Goal: Transaction & Acquisition: Book appointment/travel/reservation

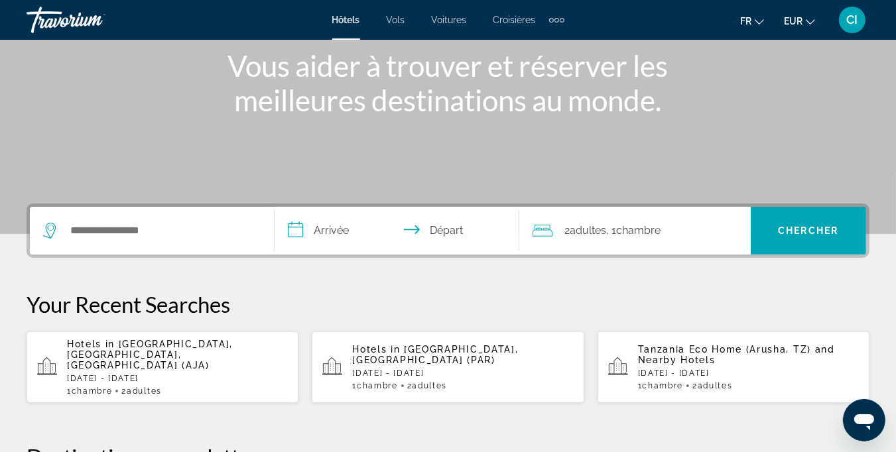
scroll to position [265, 0]
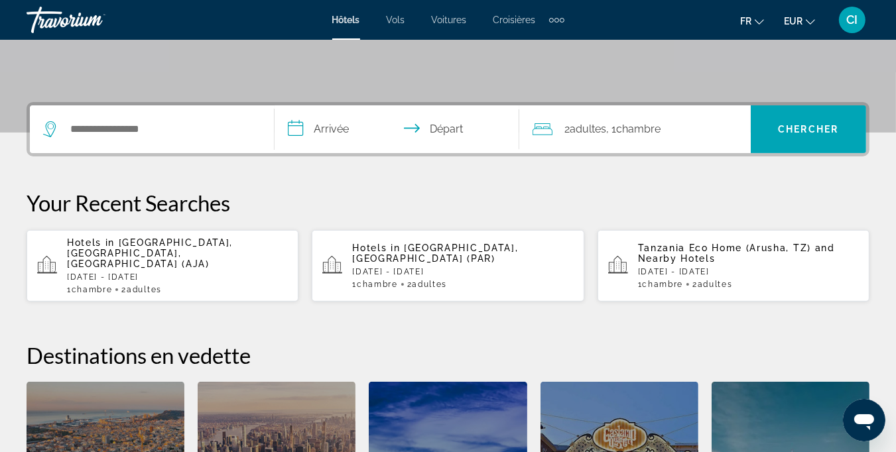
click at [395, 267] on p "[DATE] - [DATE]" at bounding box center [462, 271] width 221 height 9
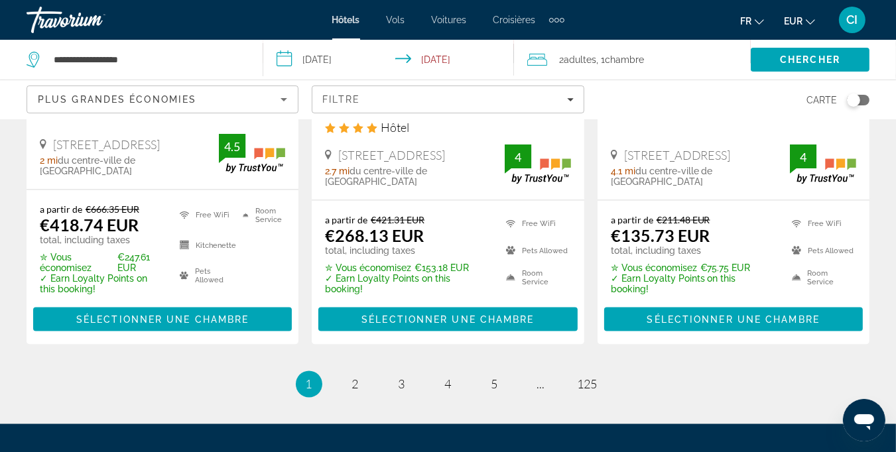
scroll to position [1923, 0]
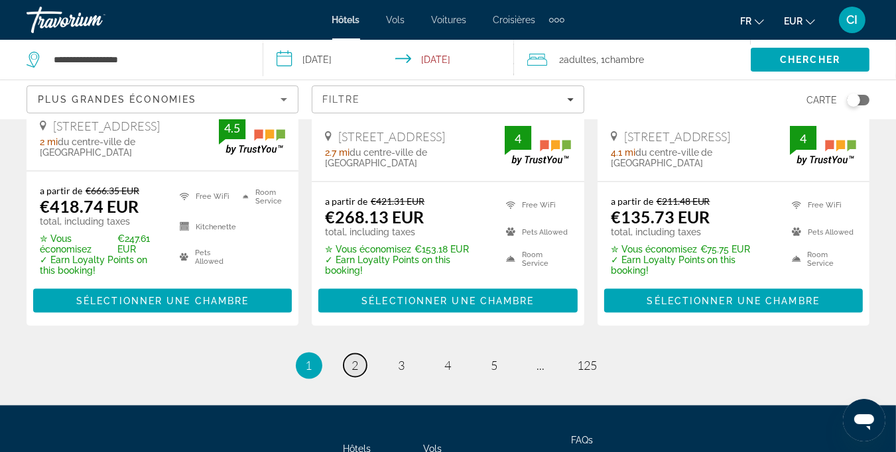
click at [354, 359] on span "2" at bounding box center [355, 366] width 7 height 15
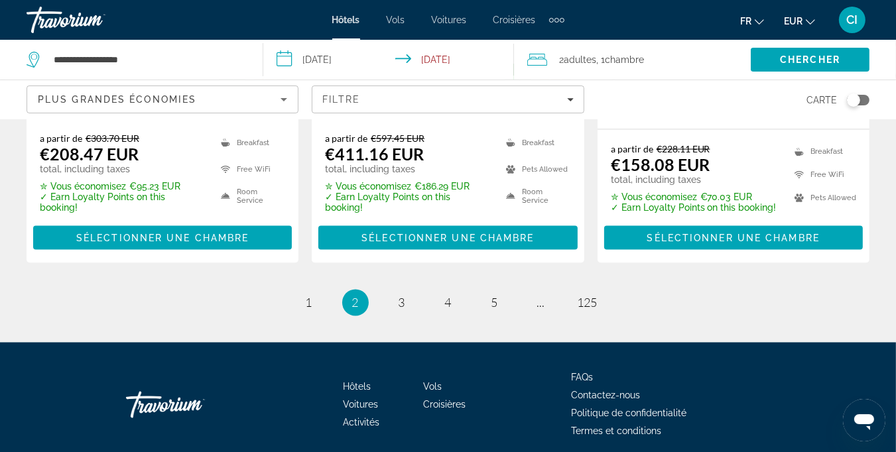
scroll to position [1989, 0]
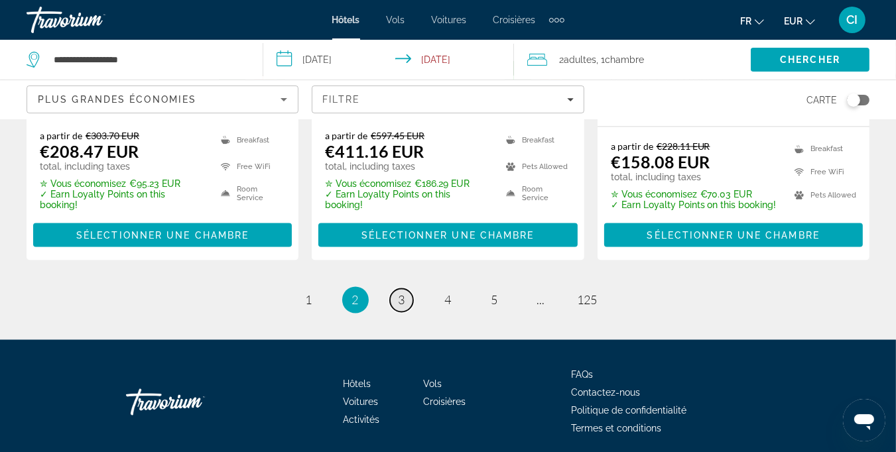
click at [408, 289] on link "page 3" at bounding box center [401, 300] width 23 height 23
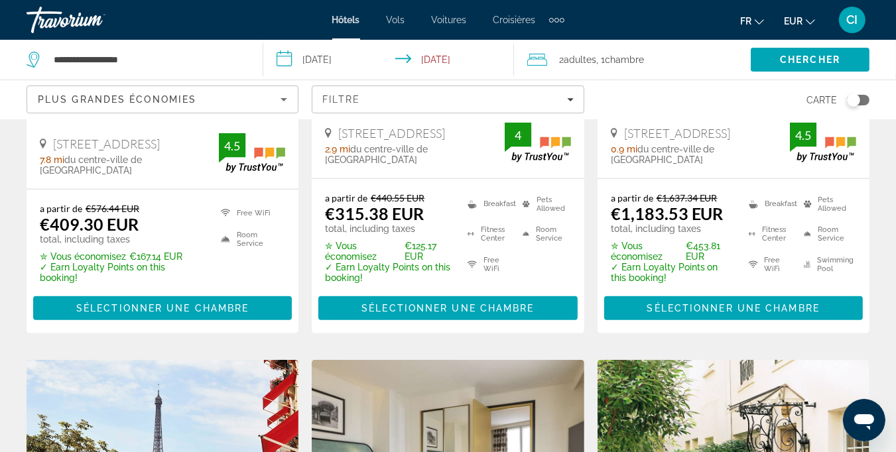
scroll to position [862, 0]
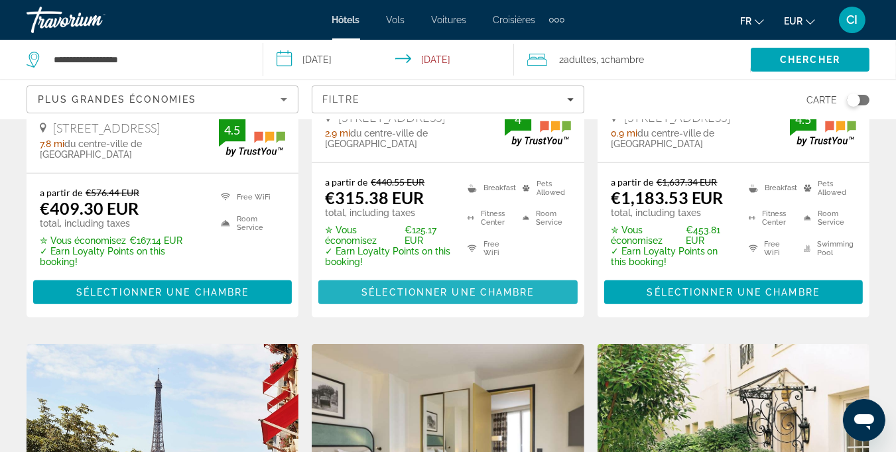
click at [427, 298] on span "Sélectionner une chambre" at bounding box center [447, 292] width 172 height 11
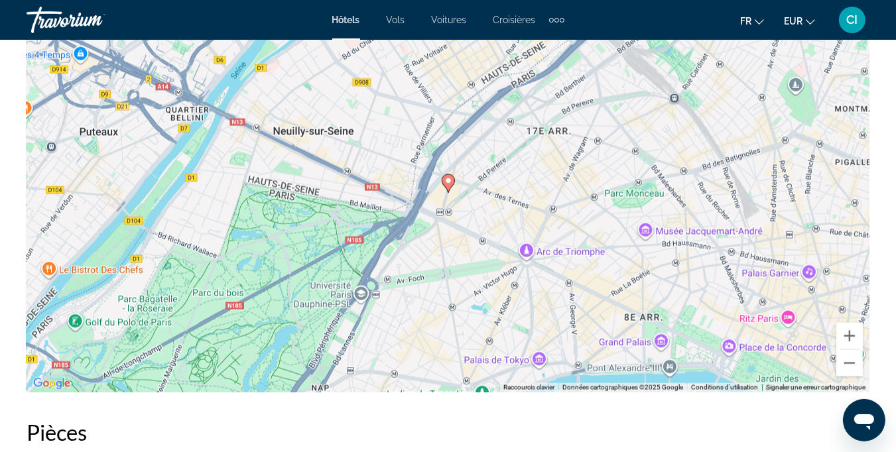
scroll to position [1525, 0]
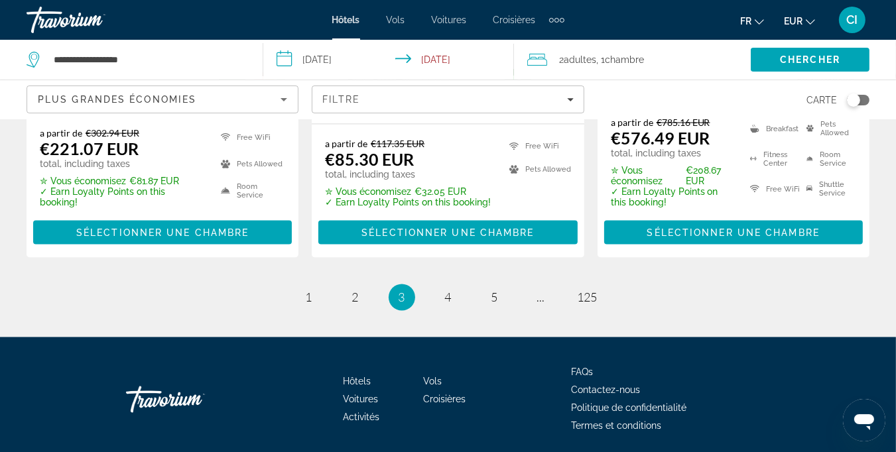
scroll to position [2031, 0]
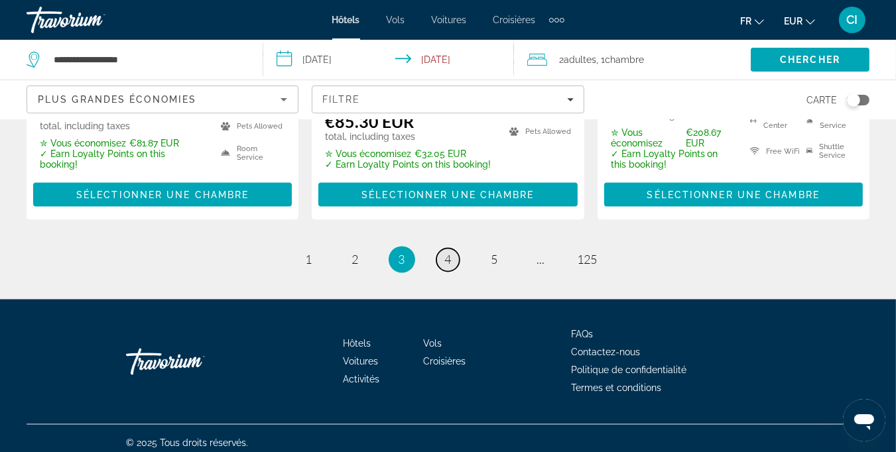
click at [451, 252] on link "page 4" at bounding box center [447, 260] width 23 height 23
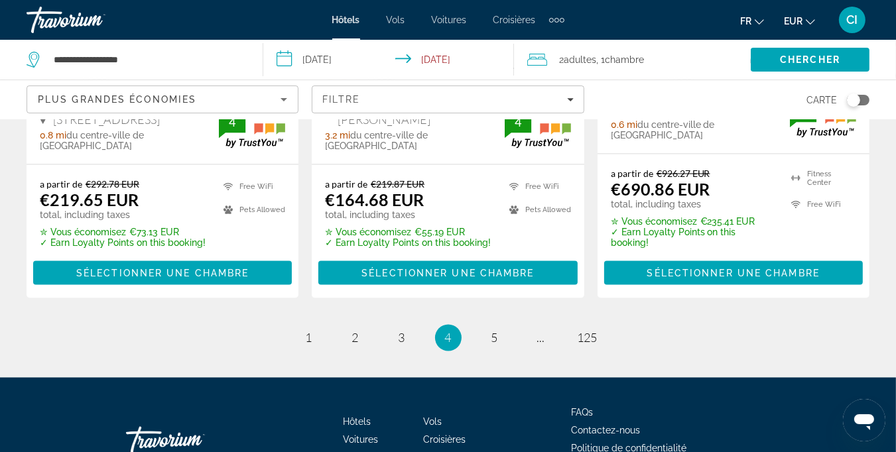
scroll to position [2010, 0]
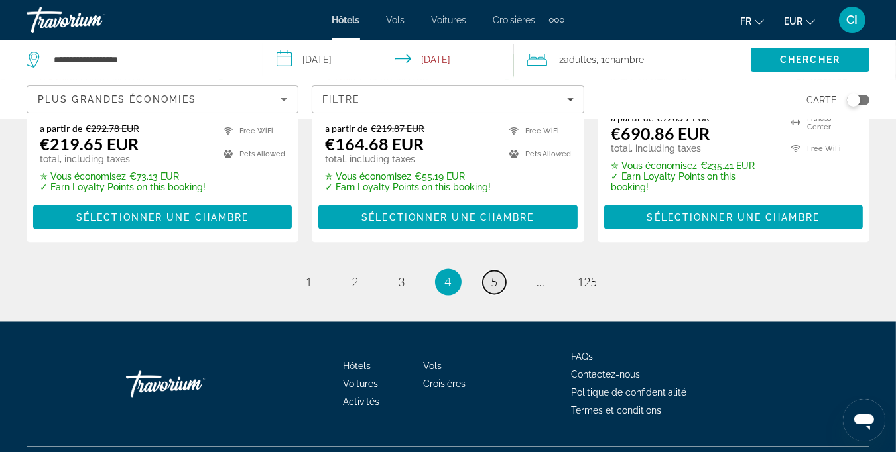
click at [488, 271] on link "page 5" at bounding box center [494, 282] width 23 height 23
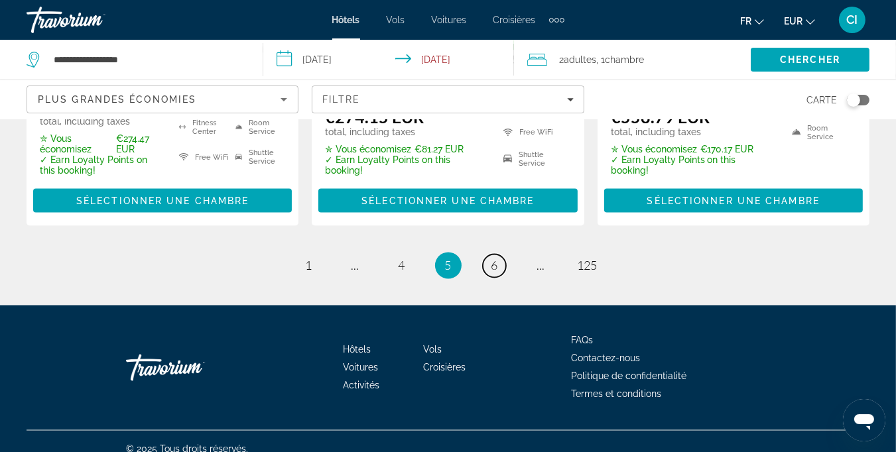
scroll to position [2000, 0]
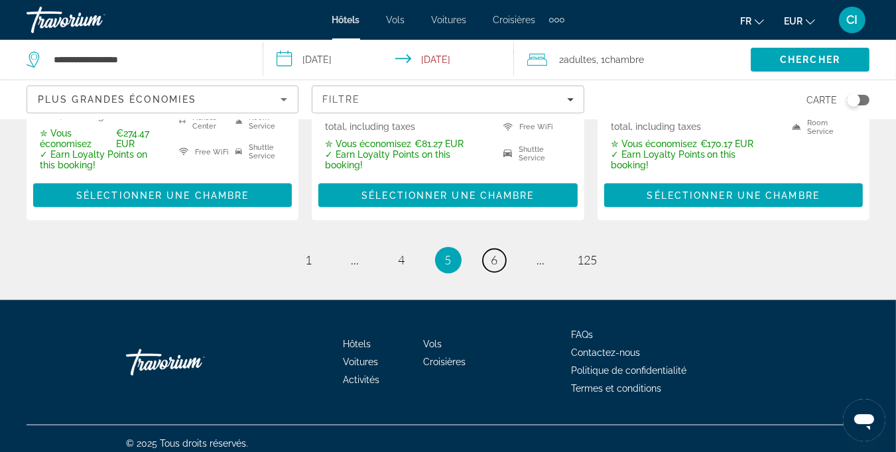
click at [491, 253] on span "6" at bounding box center [494, 260] width 7 height 15
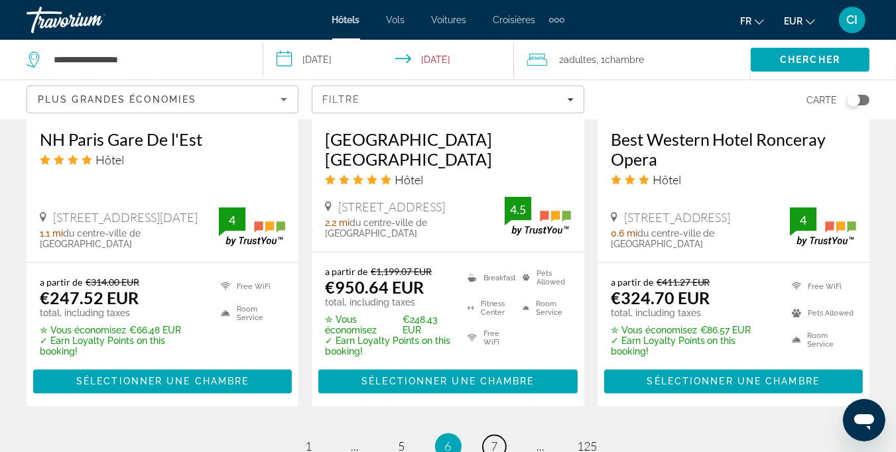
scroll to position [1923, 0]
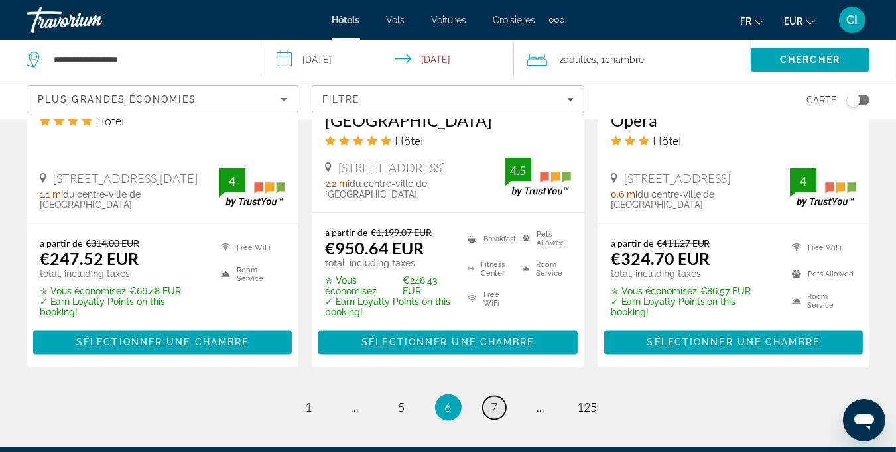
click at [501, 396] on link "page 7" at bounding box center [494, 407] width 23 height 23
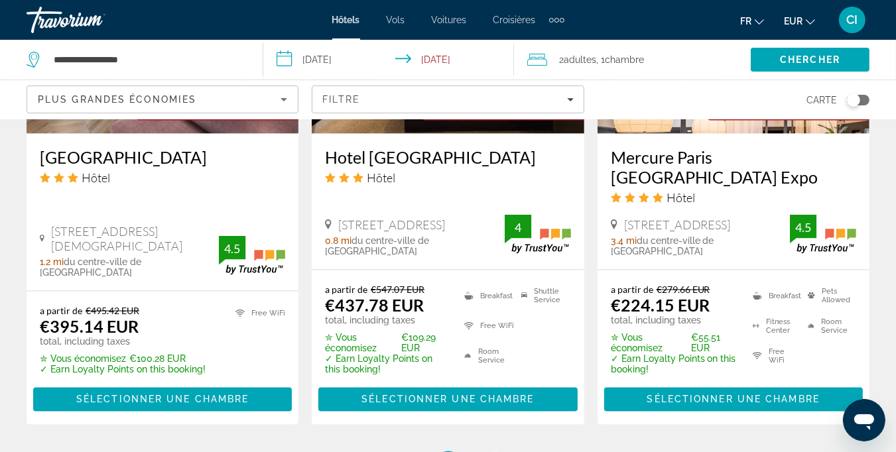
scroll to position [1856, 0]
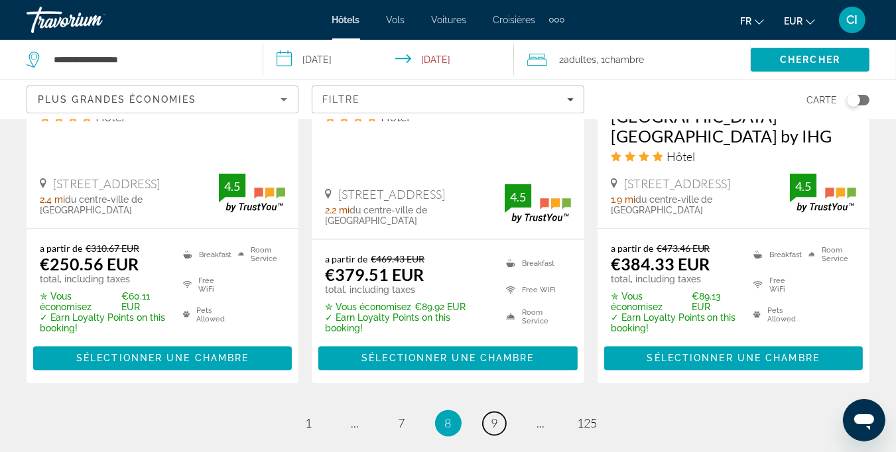
scroll to position [1923, 0]
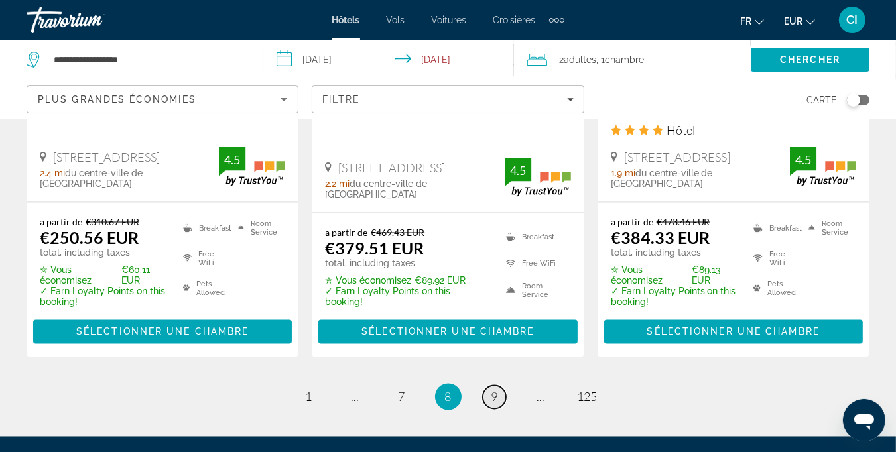
click at [501, 386] on link "page 9" at bounding box center [494, 397] width 23 height 23
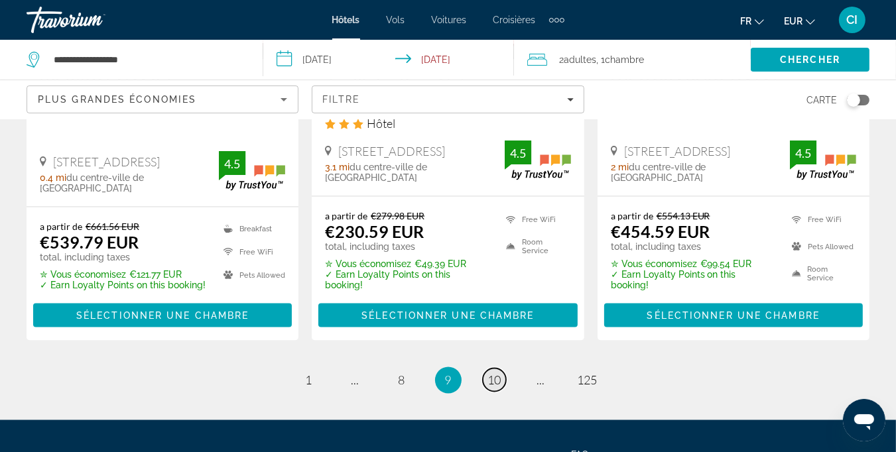
scroll to position [1923, 0]
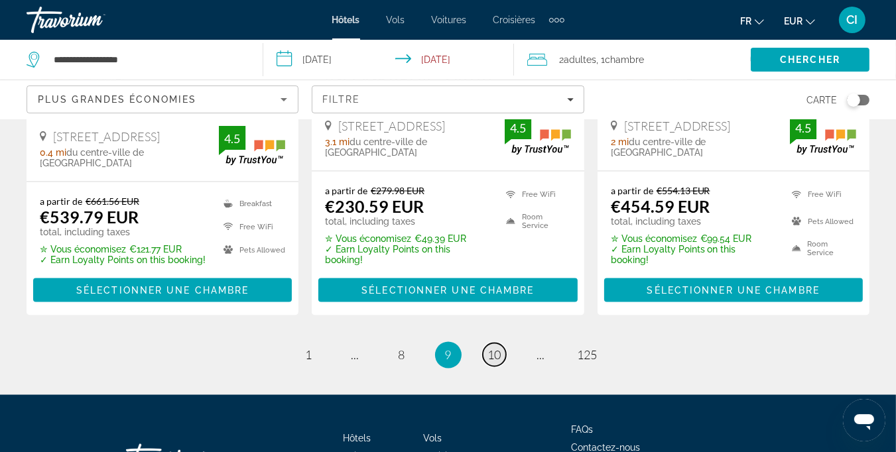
click at [494, 348] on span "10" at bounding box center [494, 355] width 13 height 15
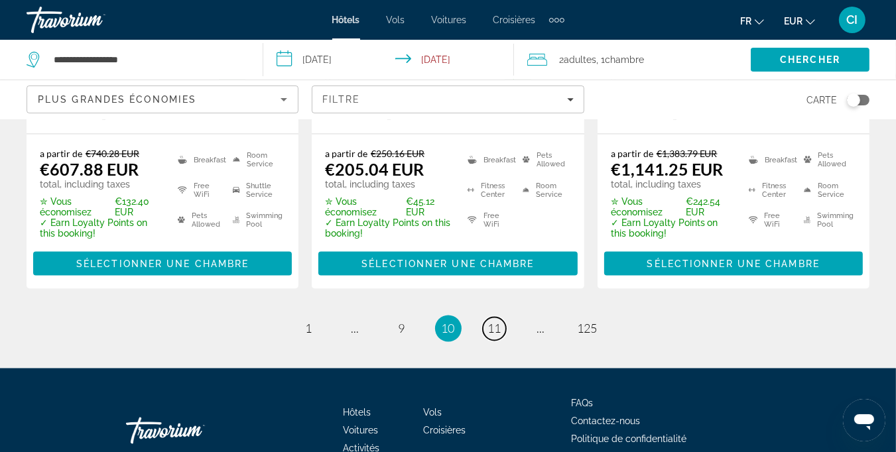
scroll to position [1923, 0]
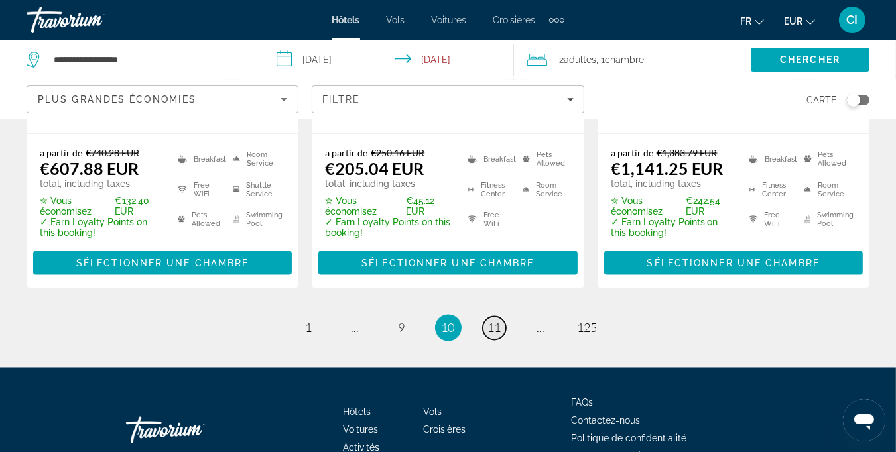
click at [493, 321] on span "11" at bounding box center [494, 328] width 13 height 15
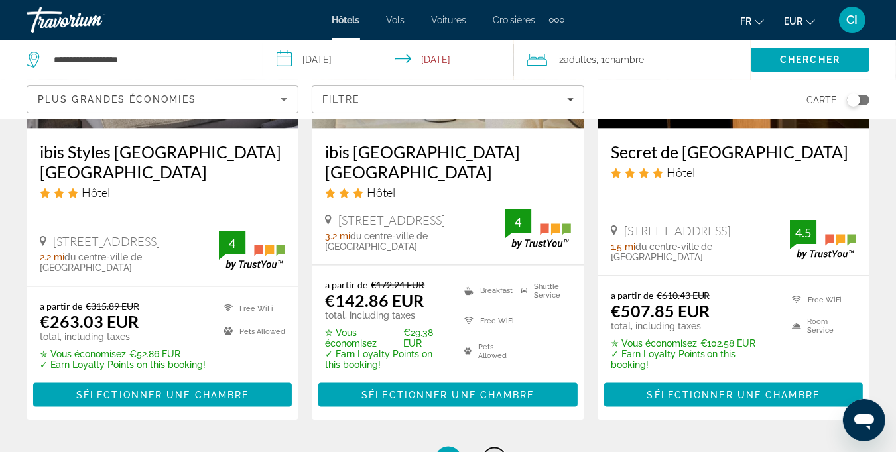
scroll to position [1968, 0]
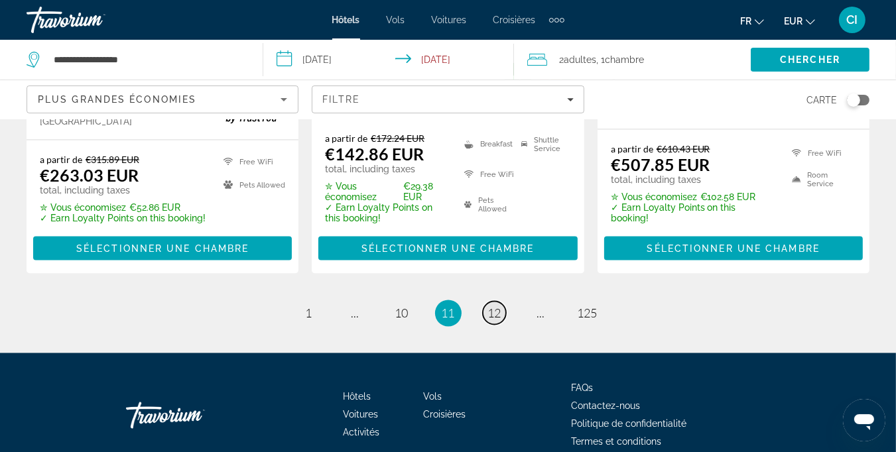
click at [496, 306] on span "12" at bounding box center [494, 313] width 13 height 15
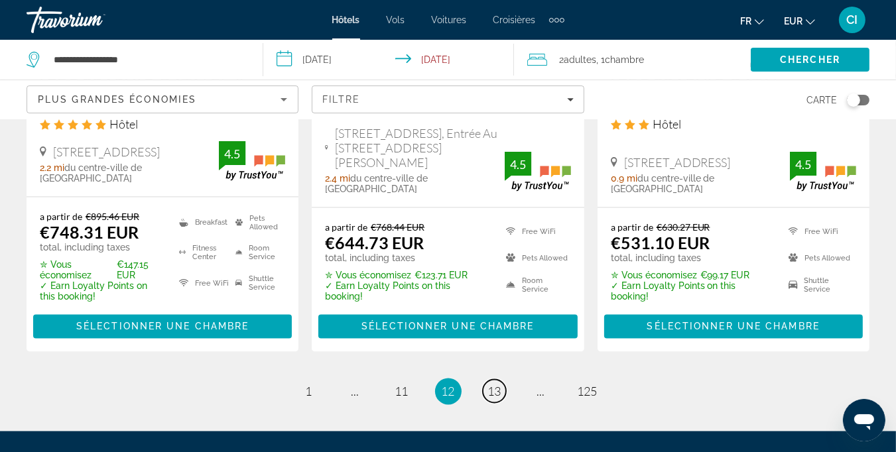
scroll to position [1923, 0]
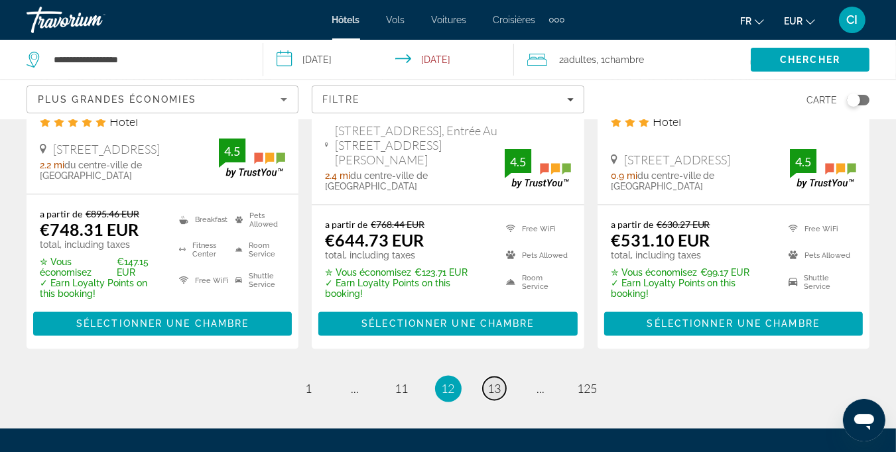
click at [493, 377] on link "page 13" at bounding box center [494, 388] width 23 height 23
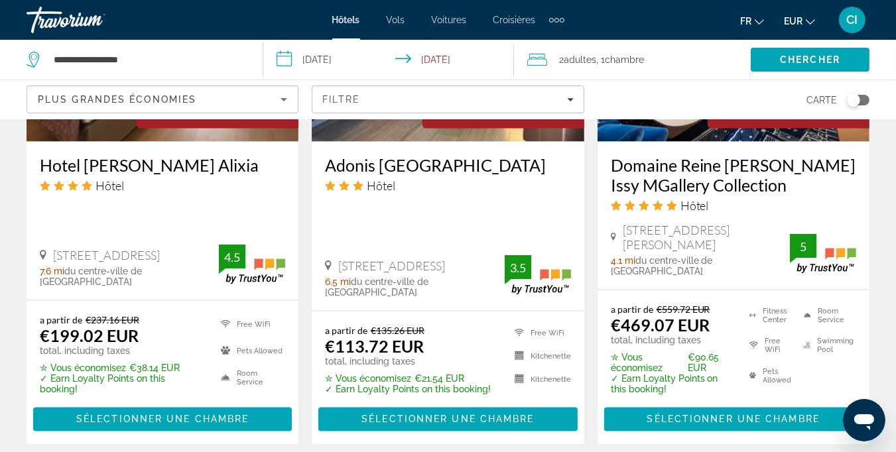
scroll to position [1923, 0]
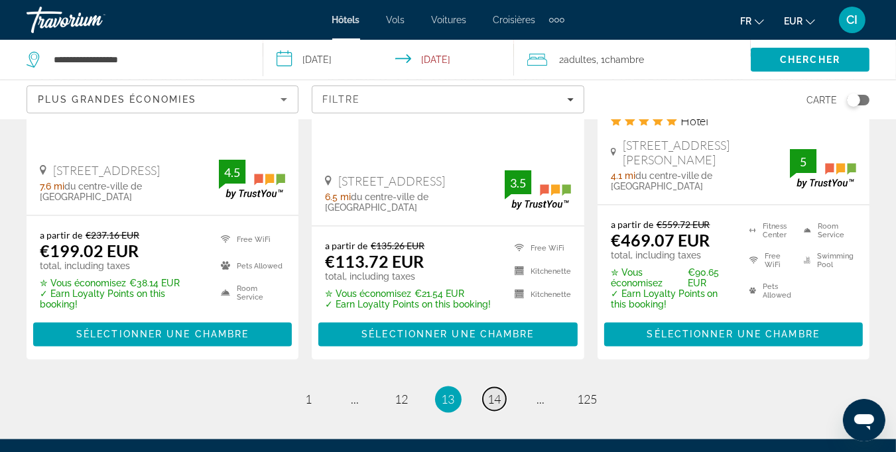
click at [494, 392] on span "14" at bounding box center [494, 399] width 13 height 15
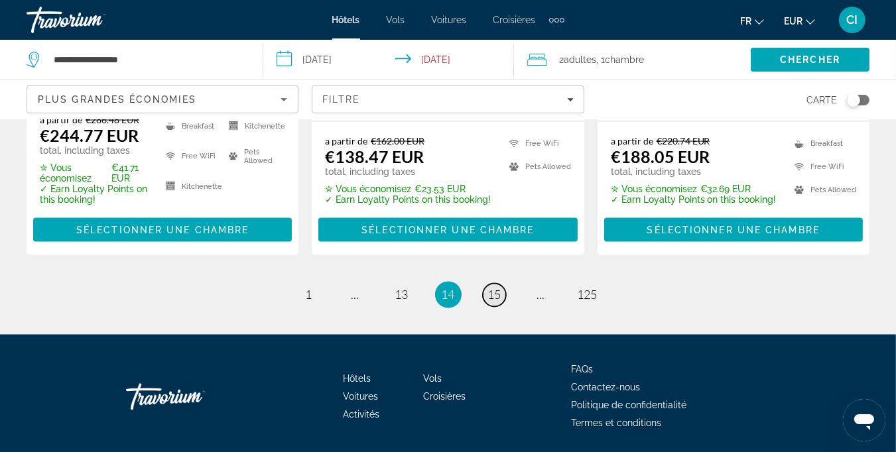
scroll to position [1980, 0]
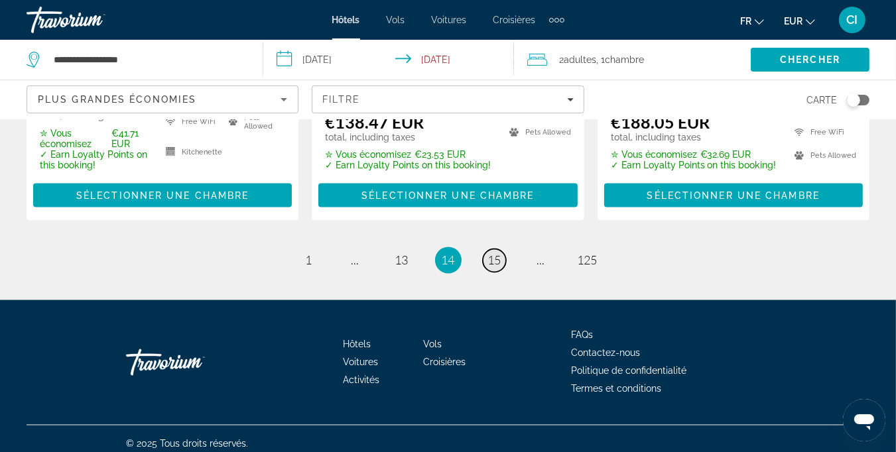
click at [493, 255] on span "15" at bounding box center [494, 260] width 13 height 15
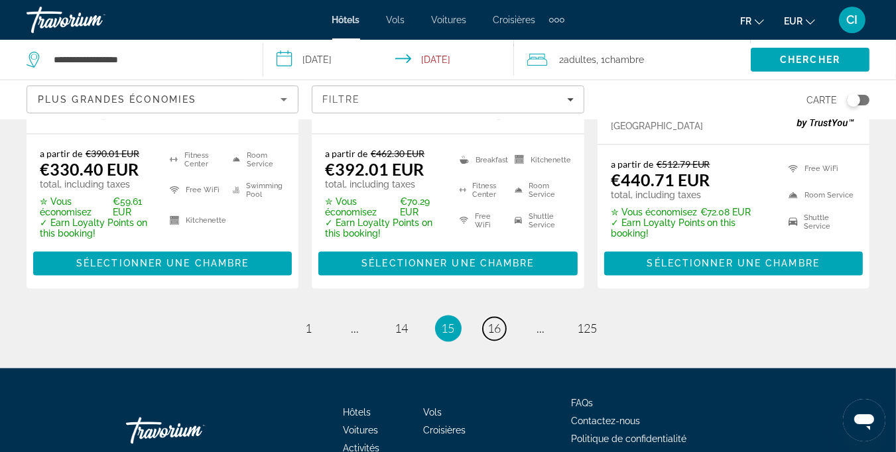
scroll to position [2021, 0]
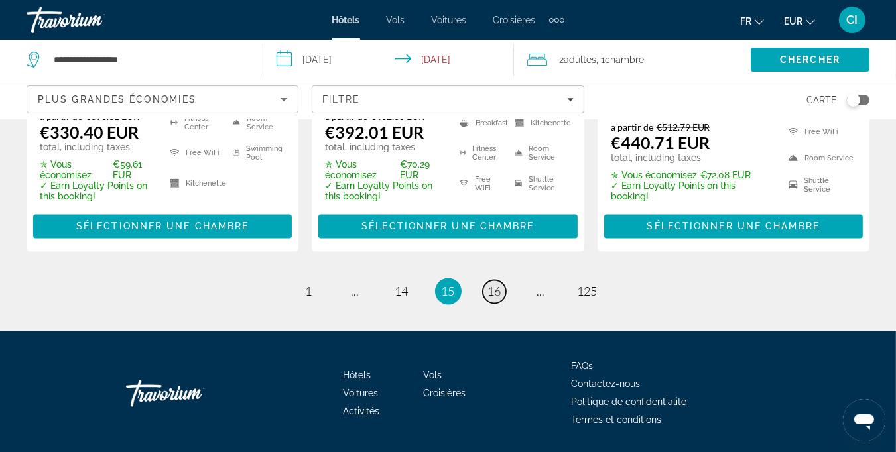
click at [491, 284] on span "16" at bounding box center [494, 291] width 13 height 15
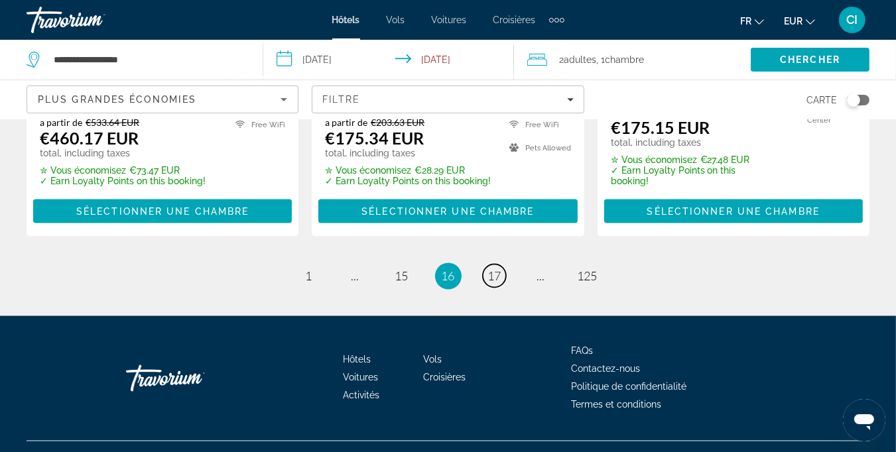
scroll to position [1989, 0]
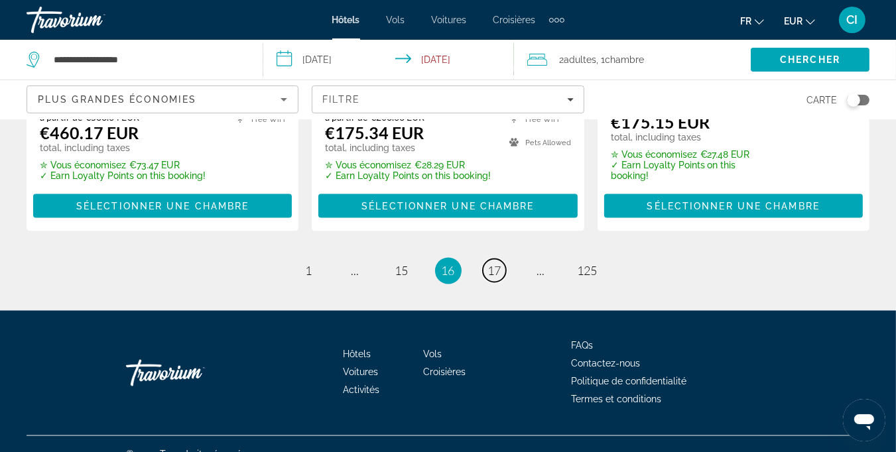
click at [490, 264] on span "17" at bounding box center [494, 271] width 13 height 15
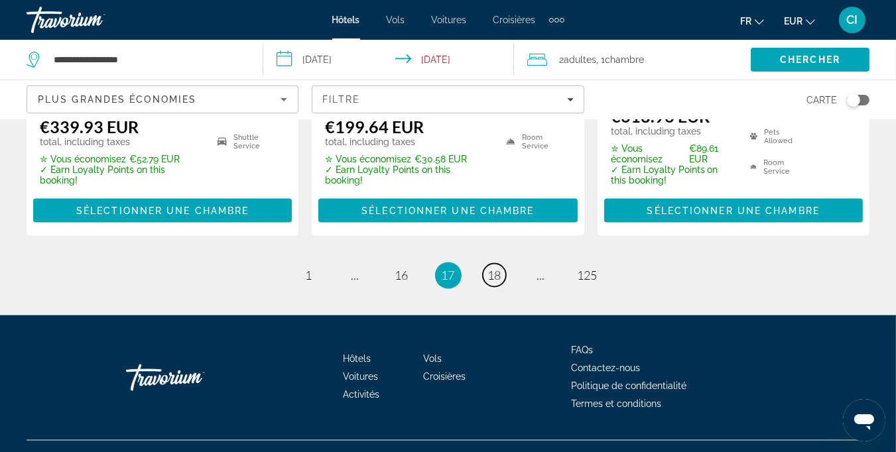
scroll to position [1989, 0]
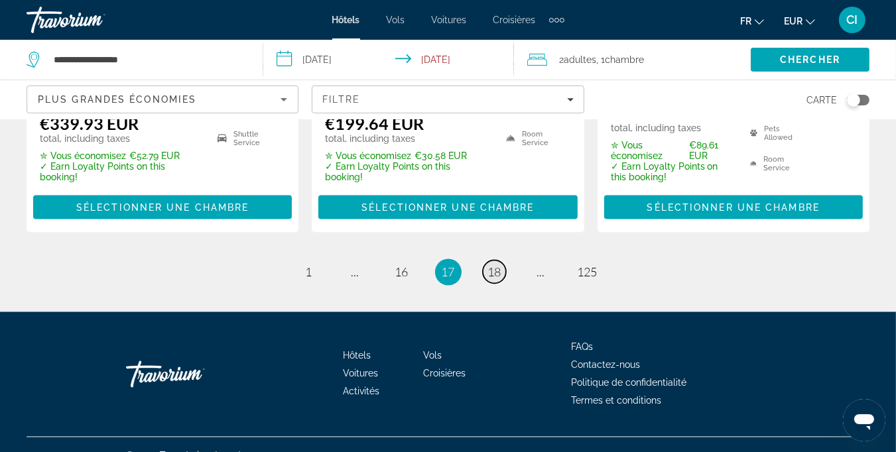
click at [495, 280] on span "18" at bounding box center [494, 272] width 13 height 15
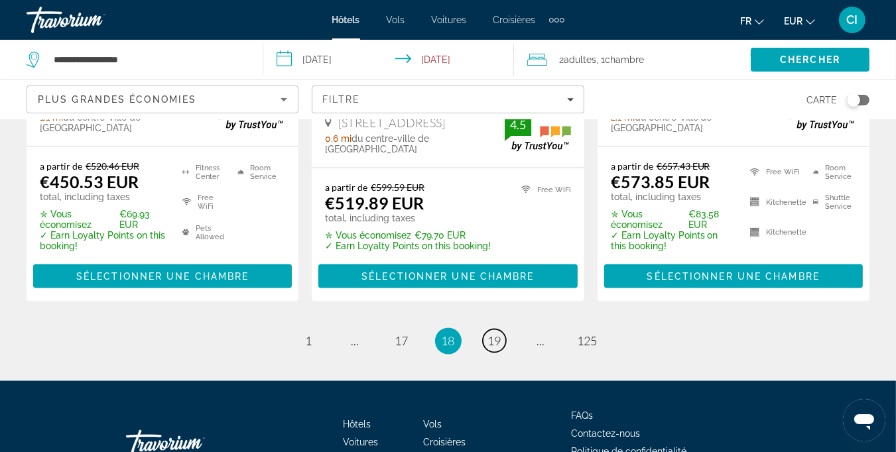
scroll to position [1989, 0]
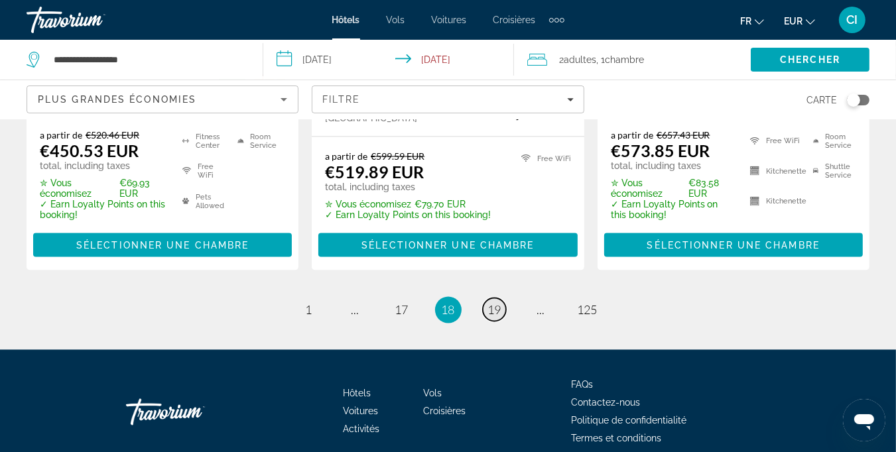
click at [496, 303] on span "19" at bounding box center [494, 310] width 13 height 15
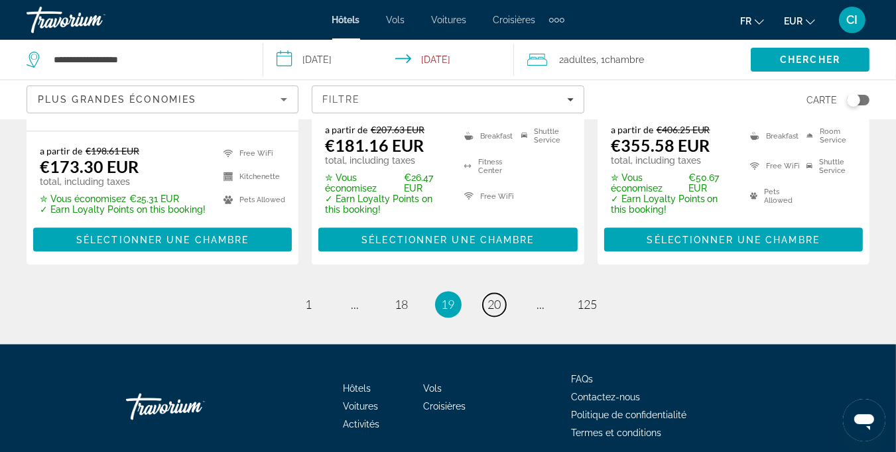
scroll to position [1991, 0]
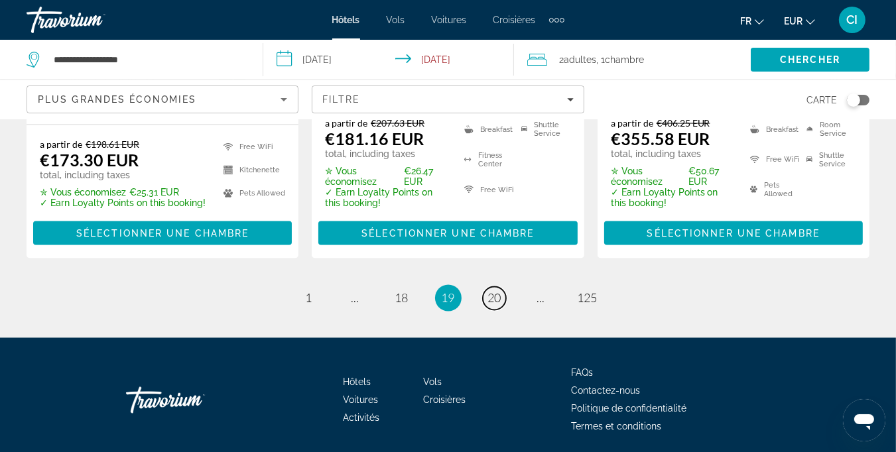
click at [490, 291] on span "20" at bounding box center [494, 298] width 13 height 15
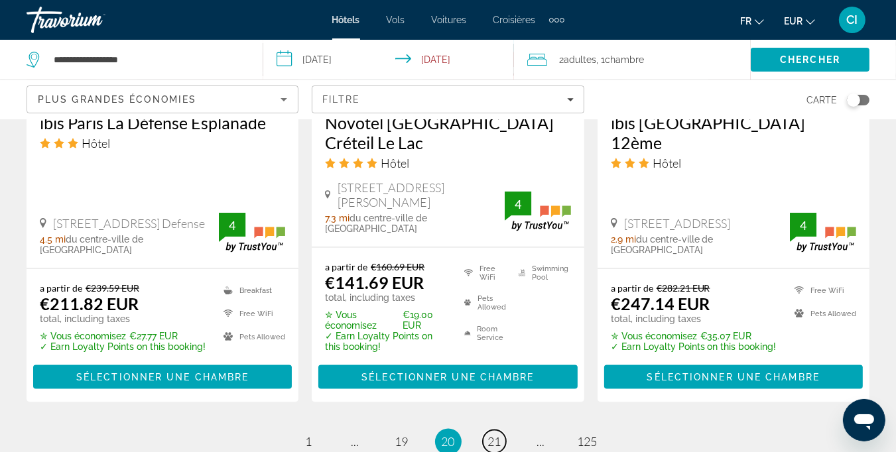
scroll to position [1856, 0]
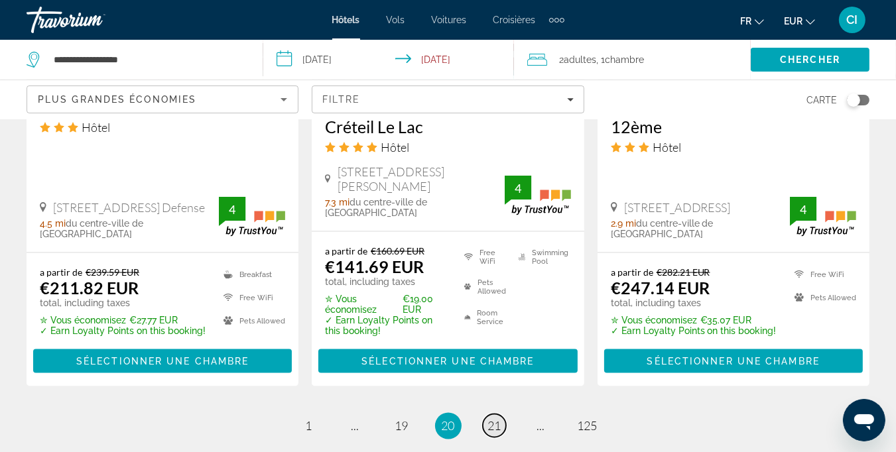
click at [493, 419] on span "21" at bounding box center [494, 426] width 13 height 15
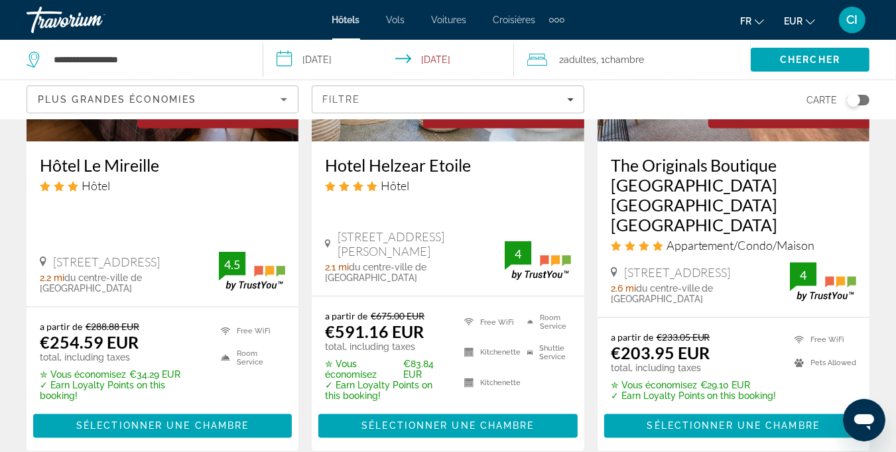
scroll to position [1923, 0]
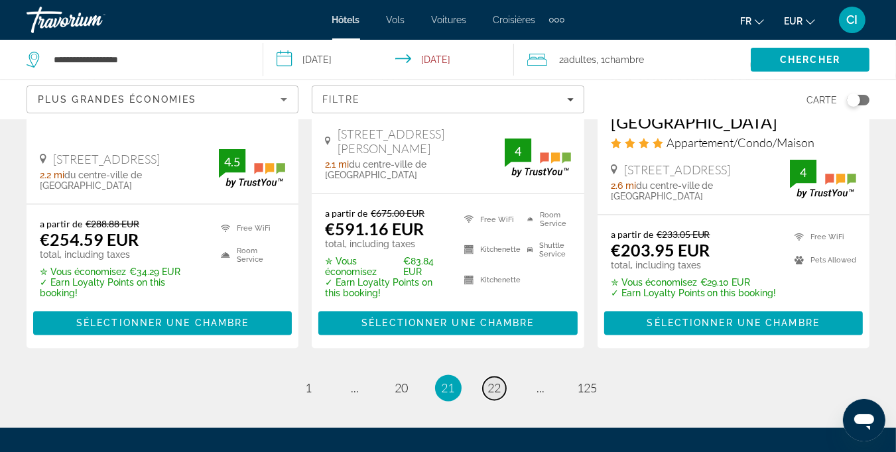
click at [491, 381] on span "22" at bounding box center [494, 388] width 13 height 15
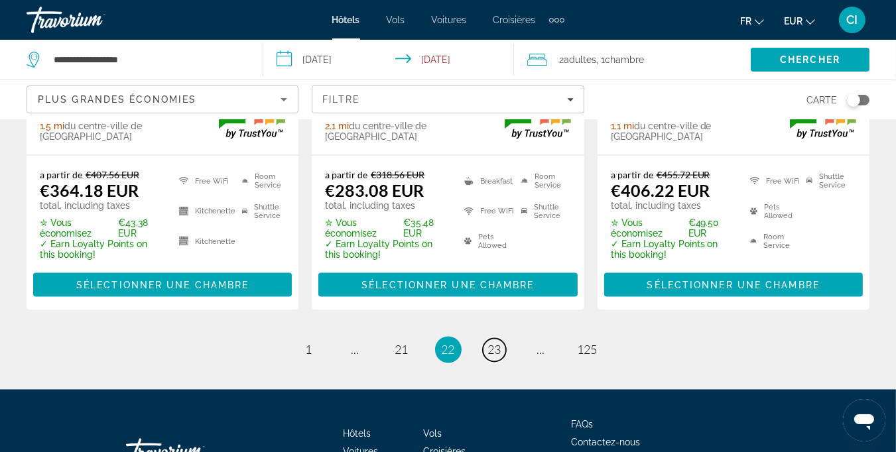
scroll to position [1923, 0]
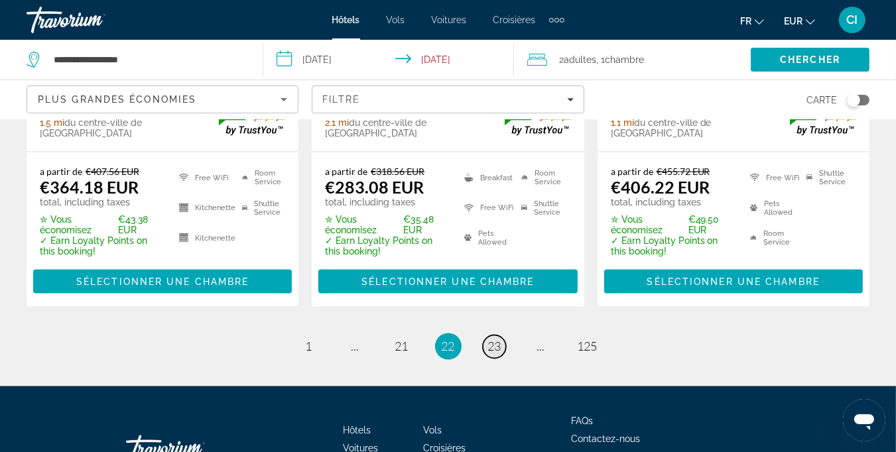
click at [491, 339] on span "23" at bounding box center [494, 346] width 13 height 15
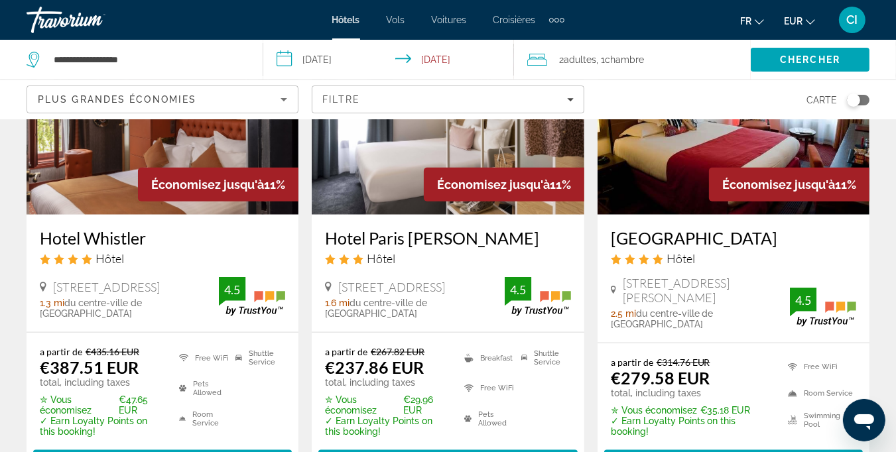
scroll to position [1260, 0]
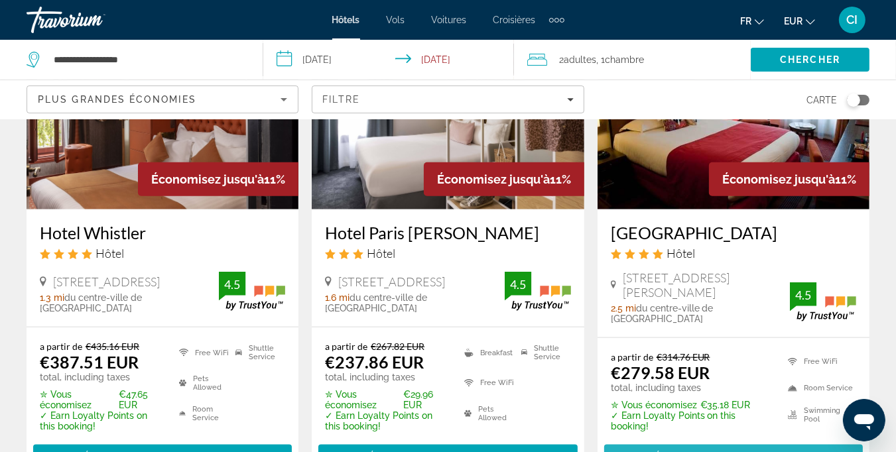
click at [703, 451] on span "Sélectionner une chambre" at bounding box center [733, 456] width 172 height 11
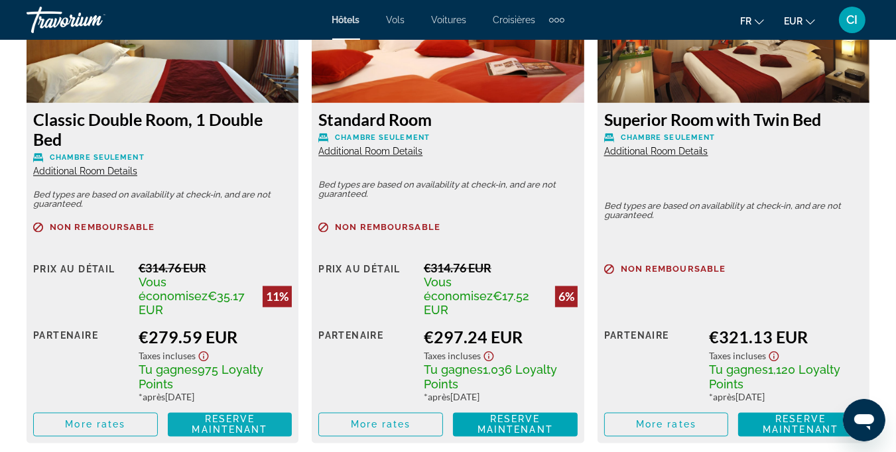
scroll to position [2122, 0]
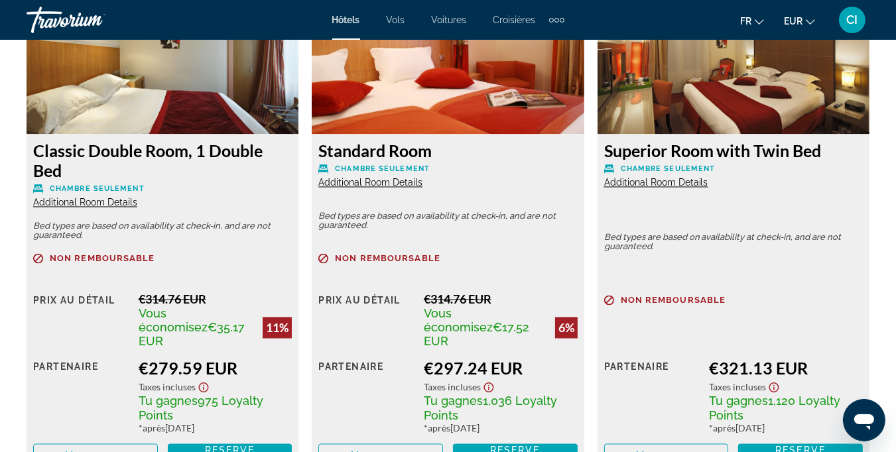
click at [86, 201] on span "Additional Room Details" at bounding box center [85, 203] width 104 height 11
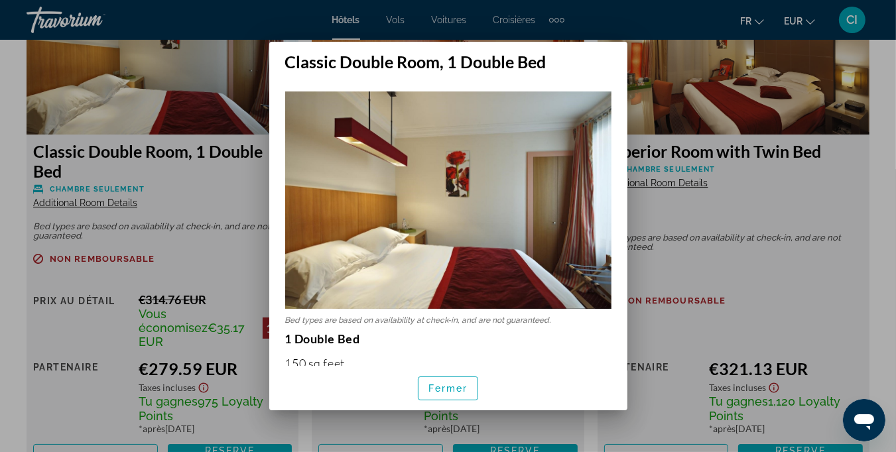
click at [210, 194] on div at bounding box center [448, 226] width 896 height 452
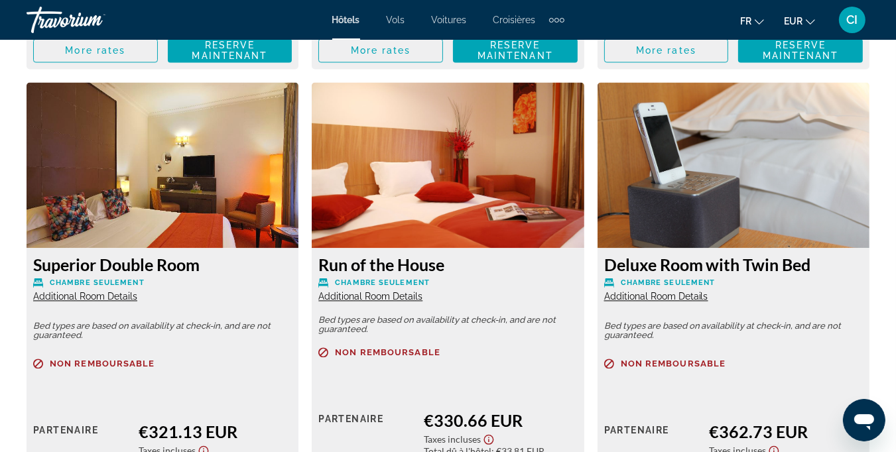
scroll to position [2519, 0]
